Goal: Information Seeking & Learning: Learn about a topic

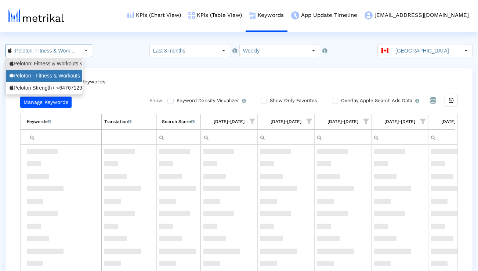
click at [66, 72] on div "Peloton - Fitness & Workouts <com.onepeloton.callisto>" at bounding box center [44, 76] width 76 height 12
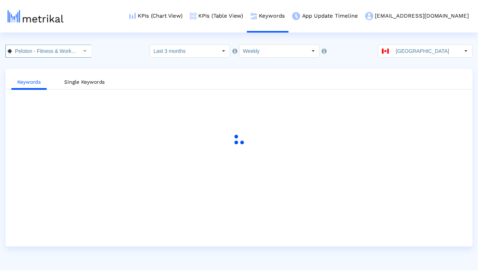
scroll to position [0, 79]
click at [399, 52] on div "[GEOGRAPHIC_DATA]" at bounding box center [421, 50] width 82 height 12
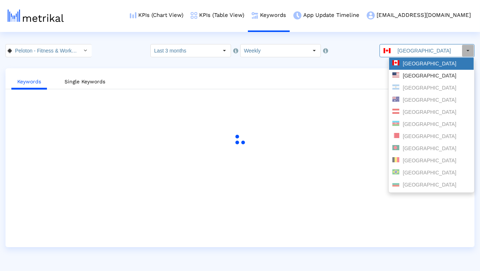
click at [403, 64] on div "[GEOGRAPHIC_DATA]" at bounding box center [432, 63] width 78 height 7
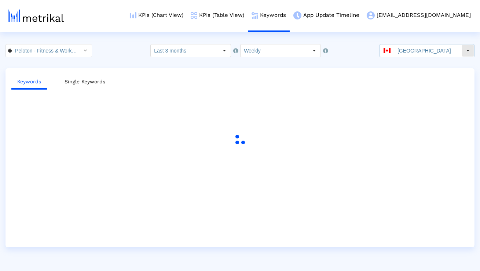
click at [400, 52] on div "[GEOGRAPHIC_DATA]" at bounding box center [421, 50] width 82 height 12
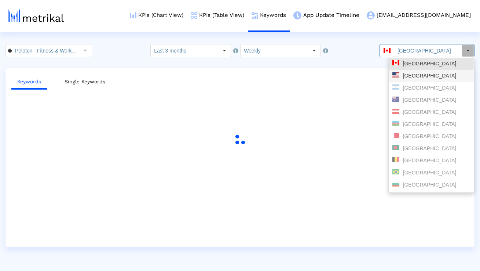
click at [400, 72] on div "[GEOGRAPHIC_DATA]" at bounding box center [431, 76] width 85 height 12
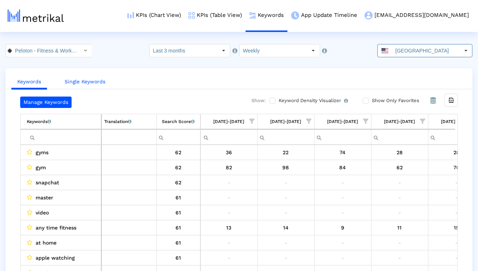
scroll to position [0, 484]
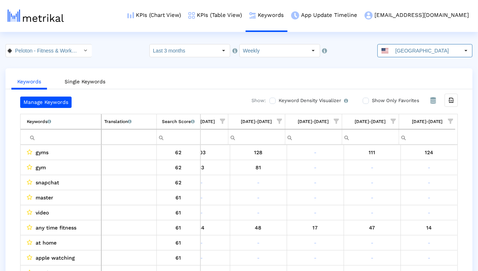
click at [72, 136] on input "Filter cell" at bounding box center [64, 137] width 74 height 12
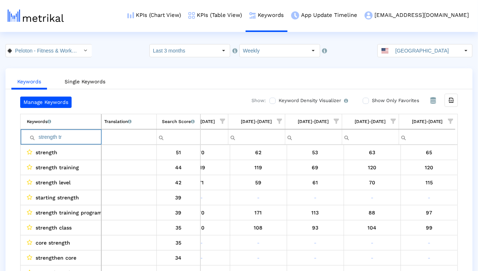
scroll to position [0, 482]
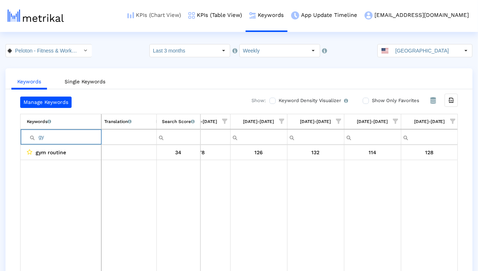
type input "g"
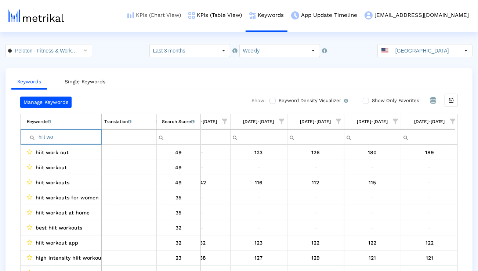
type input "hiit wo"
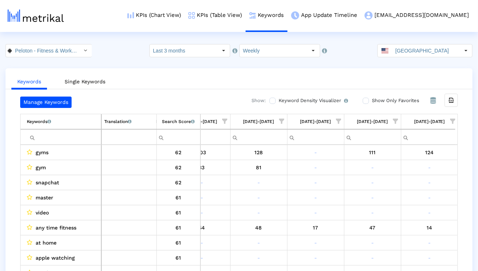
click at [453, 123] on span "Show filter options for column '09/28/25-10/04/25'" at bounding box center [452, 121] width 5 height 5
click at [407, 172] on div "Is One" at bounding box center [417, 173] width 66 height 14
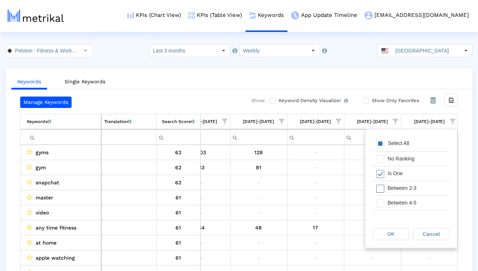
click at [405, 187] on div "Between 2-3" at bounding box center [417, 188] width 66 height 14
click at [403, 204] on div "Between 4-5" at bounding box center [417, 203] width 66 height 14
click at [403, 204] on div "Between 6-10" at bounding box center [417, 208] width 66 height 14
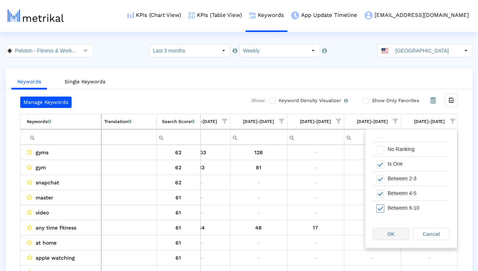
click at [392, 228] on div "OK" at bounding box center [391, 233] width 36 height 11
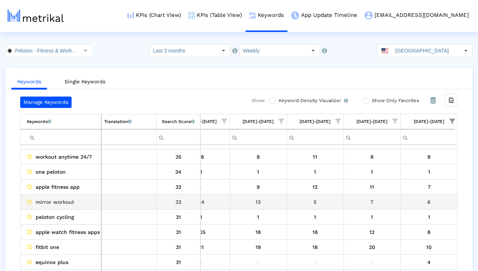
scroll to position [123, 483]
